Goal: Information Seeking & Learning: Learn about a topic

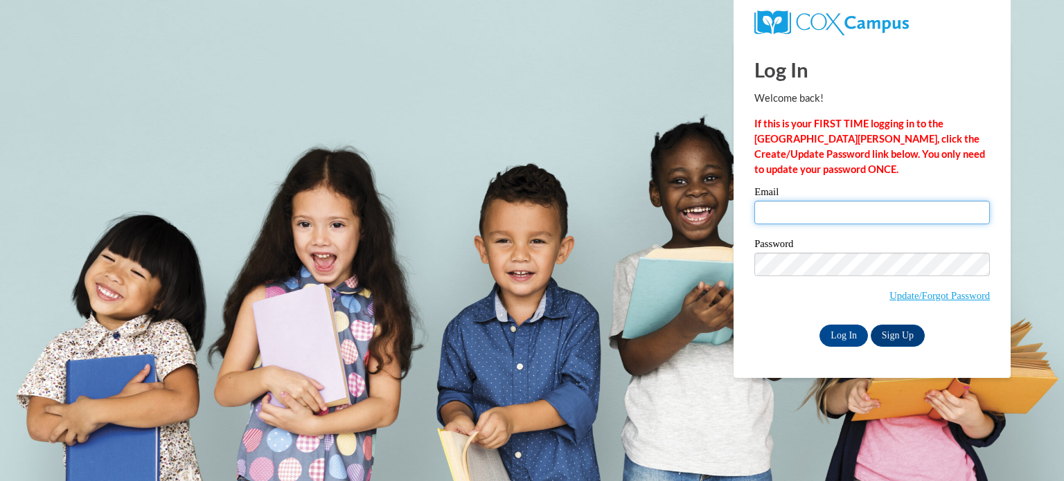
click at [879, 221] on input "Email" at bounding box center [871, 213] width 235 height 24
type input "lnsproles@mail.lipscomb.edu"
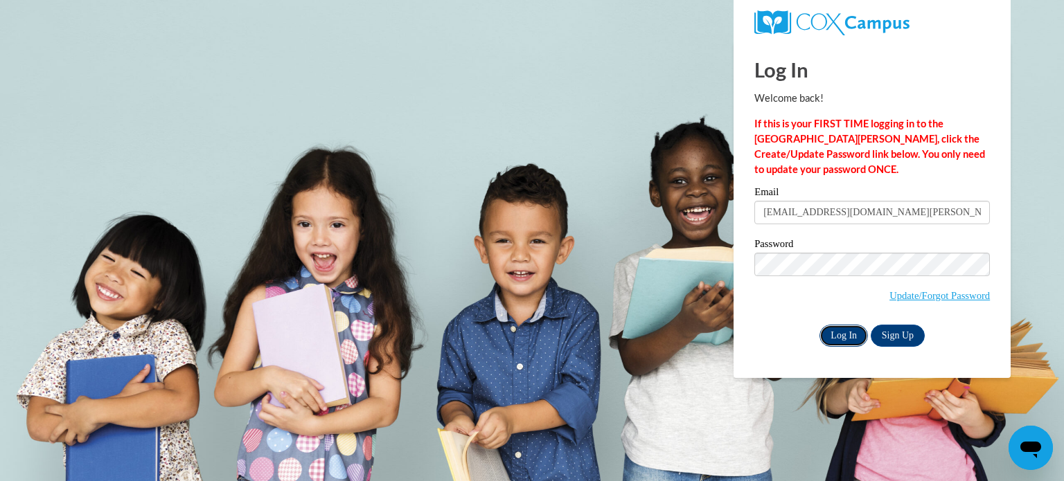
click at [848, 330] on input "Log In" at bounding box center [843, 336] width 48 height 22
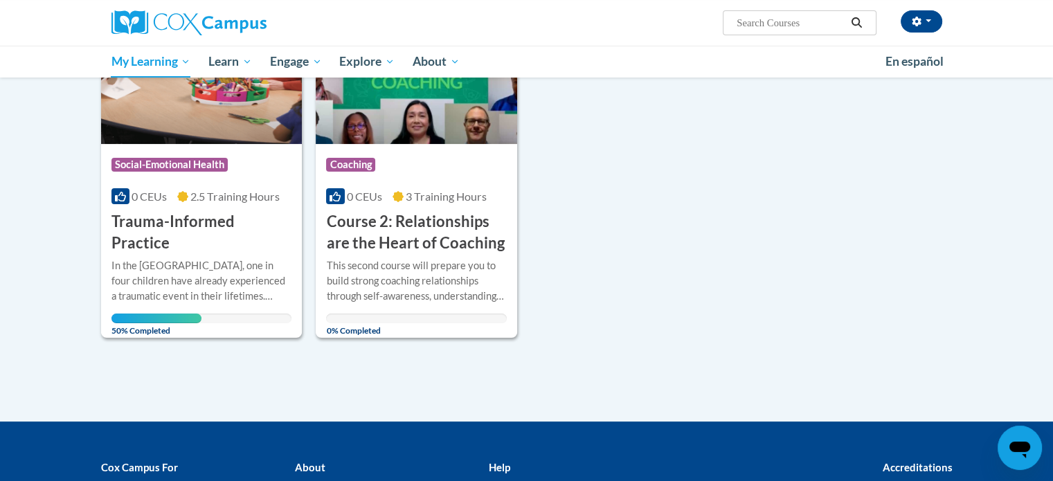
scroll to position [277, 0]
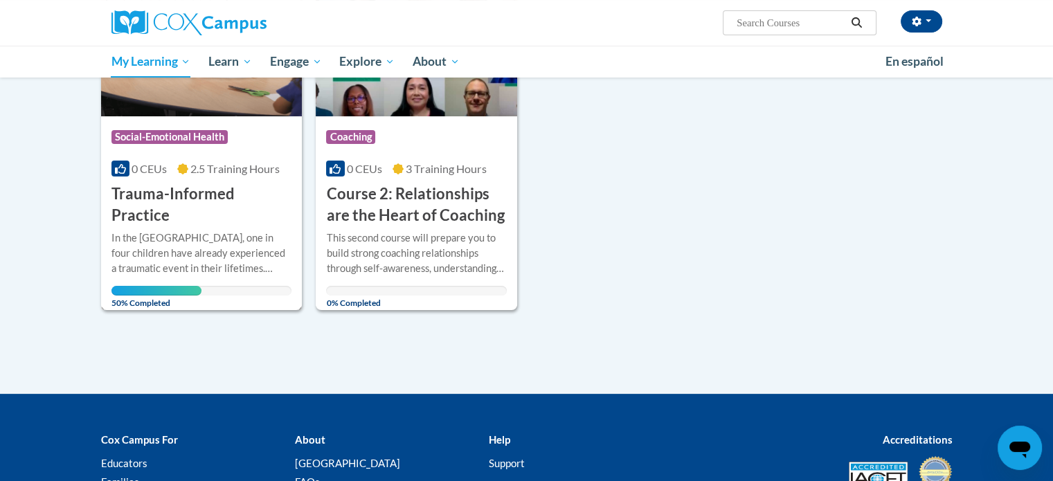
click at [193, 231] on div "In the [GEOGRAPHIC_DATA], one in four children have already experienced a traum…" at bounding box center [201, 254] width 181 height 46
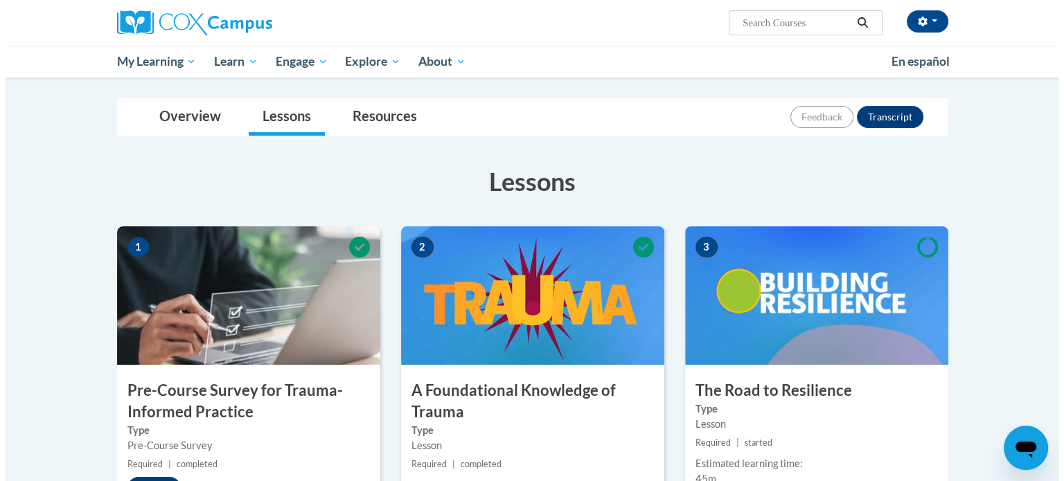
scroll to position [277, 0]
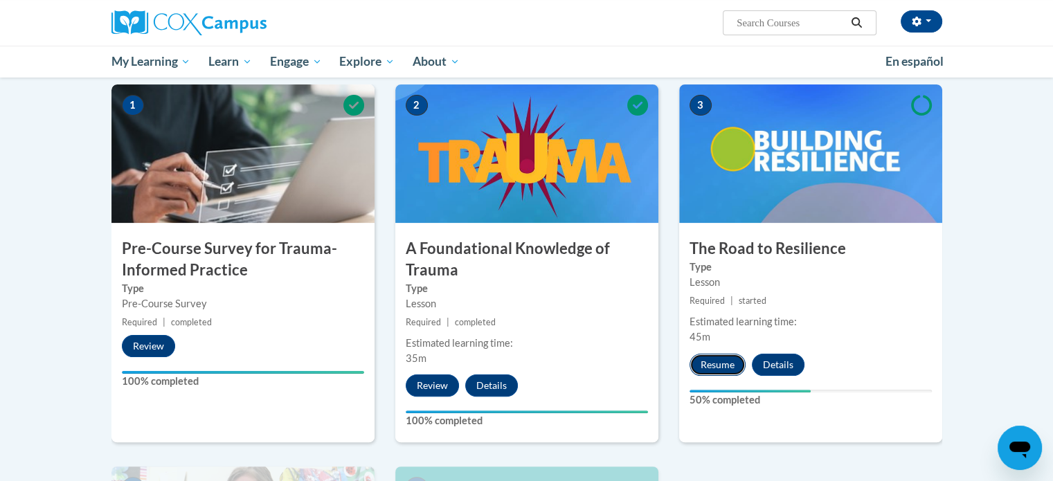
click at [729, 368] on button "Resume" at bounding box center [718, 365] width 56 height 22
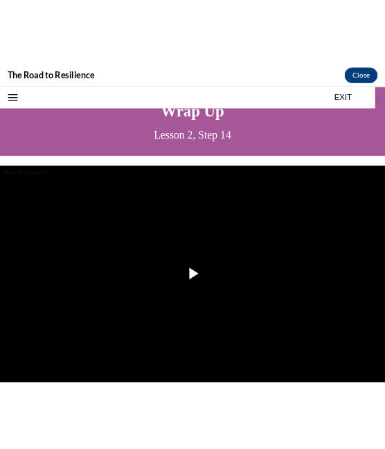
scroll to position [69, 0]
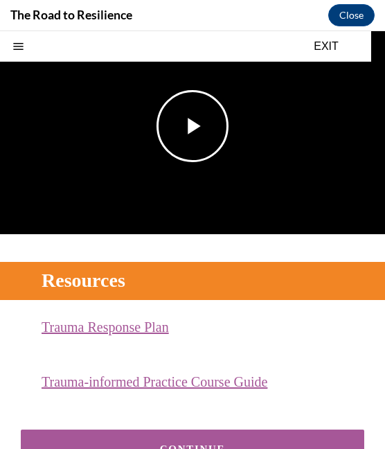
click at [193, 126] on span "Video player" at bounding box center [193, 126] width 0 height 0
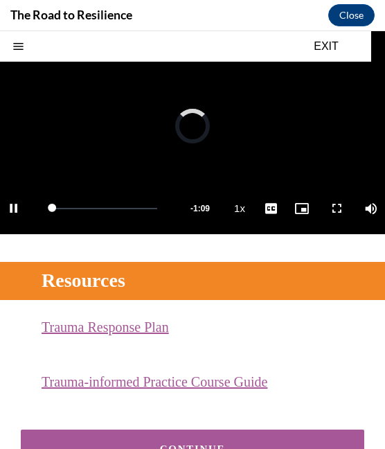
scroll to position [148, 0]
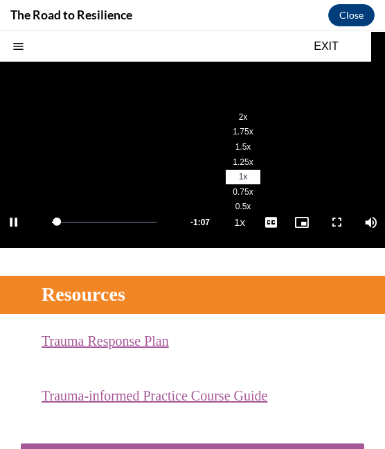
click at [231, 148] on li "1.5x" at bounding box center [243, 147] width 35 height 15
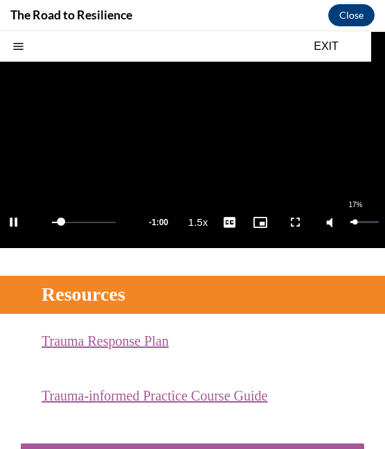
drag, startPoint x: 366, startPoint y: 215, endPoint x: 343, endPoint y: 215, distance: 22.9
click at [350, 221] on div "Volume Level" at bounding box center [352, 222] width 5 height 2
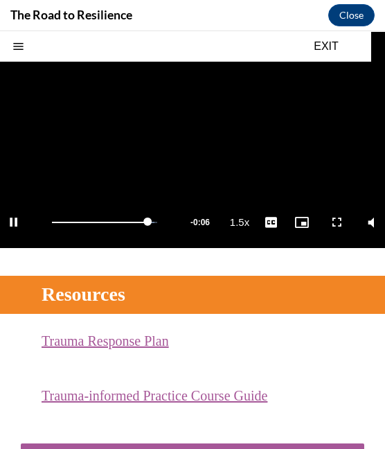
click at [125, 334] on link "Trauma Response Plan (opens in a new tab)" at bounding box center [105, 340] width 127 height 15
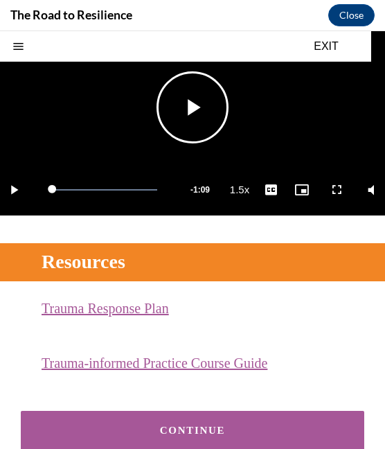
scroll to position [211, 0]
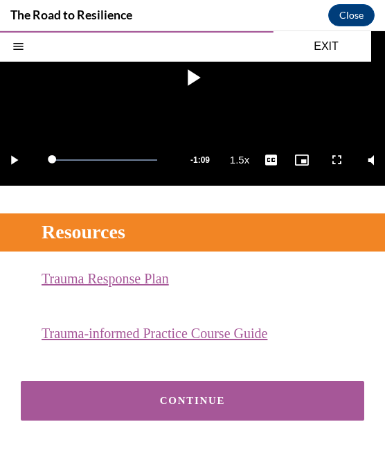
click at [172, 395] on div "CONTINUE" at bounding box center [192, 400] width 301 height 10
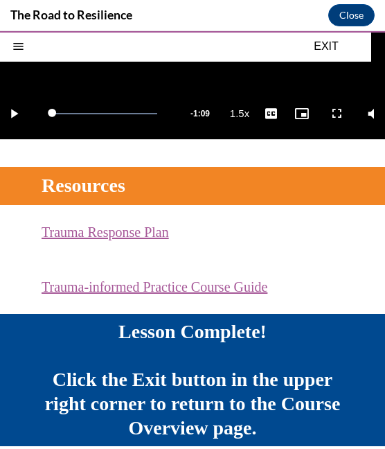
scroll to position [261, 0]
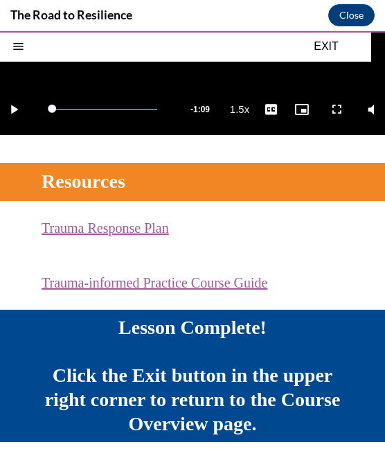
click at [324, 43] on button "EXIT" at bounding box center [326, 46] width 83 height 17
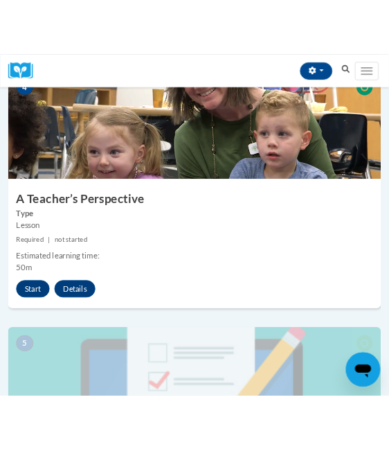
scroll to position [1385, 0]
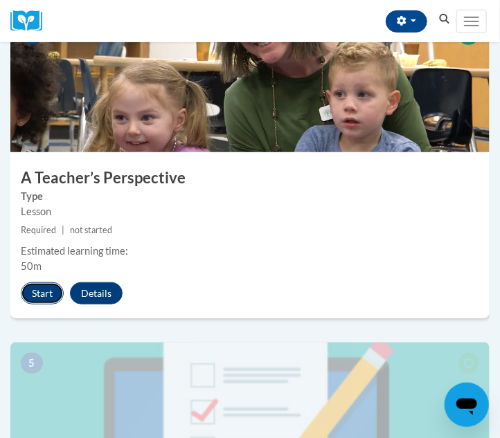
click at [47, 291] on button "Start" at bounding box center [42, 294] width 43 height 22
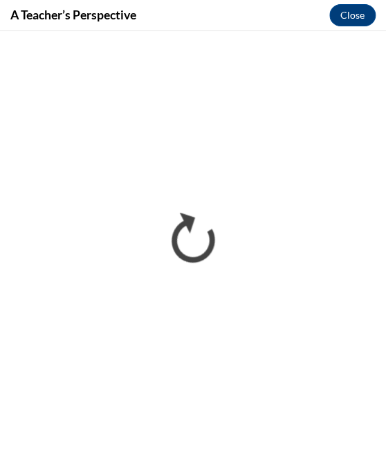
scroll to position [0, 0]
